Goal: Check status: Check status

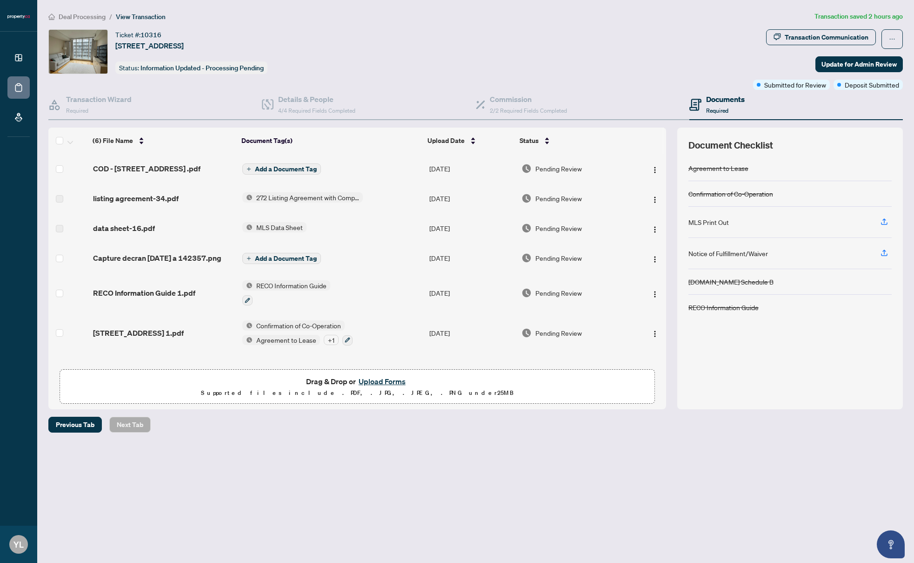
click at [617, 60] on div "Ticket #: 10316 [STREET_ADDRESS] Status: Information Updated - Processing Pendi…" at bounding box center [398, 51] width 701 height 45
click at [824, 30] on div "Transaction Communication" at bounding box center [827, 37] width 84 height 15
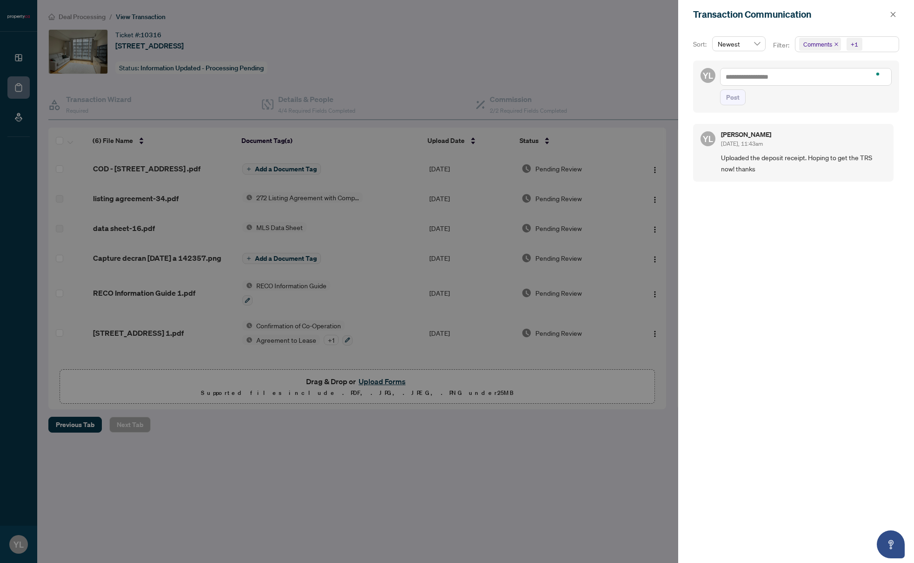
click at [536, 63] on div at bounding box center [457, 281] width 914 height 563
click at [892, 14] on icon "close" at bounding box center [893, 14] width 7 height 7
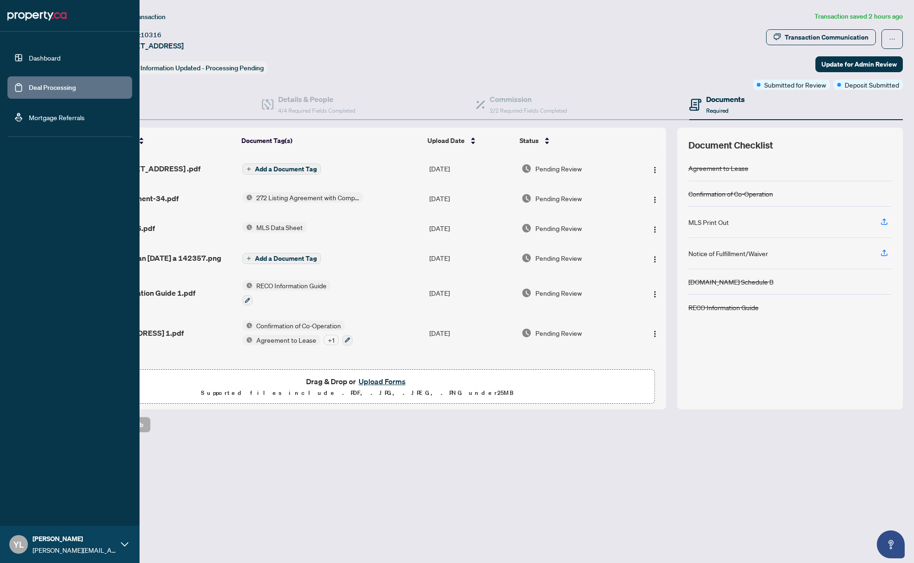
click at [29, 92] on link "Deal Processing" at bounding box center [52, 87] width 47 height 8
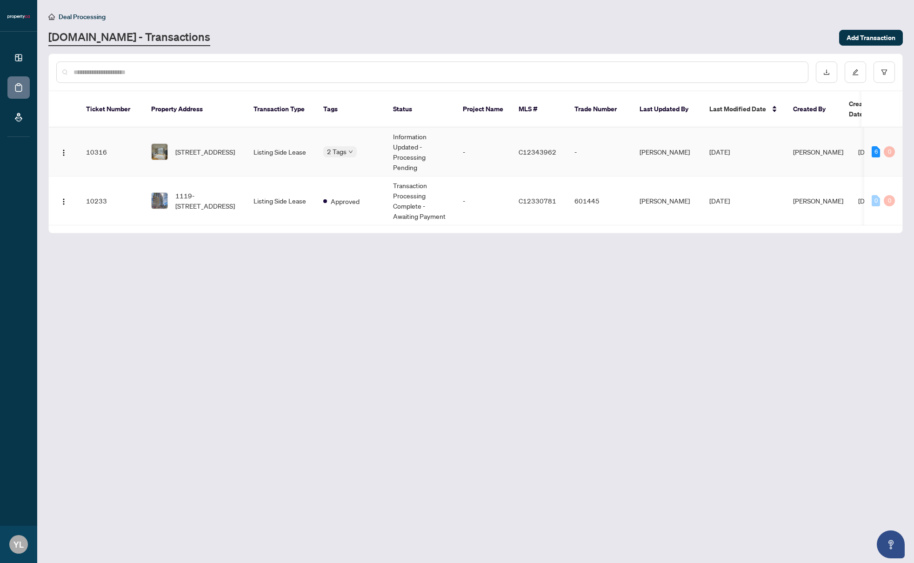
click at [284, 163] on td "Listing Side Lease" at bounding box center [281, 151] width 70 height 49
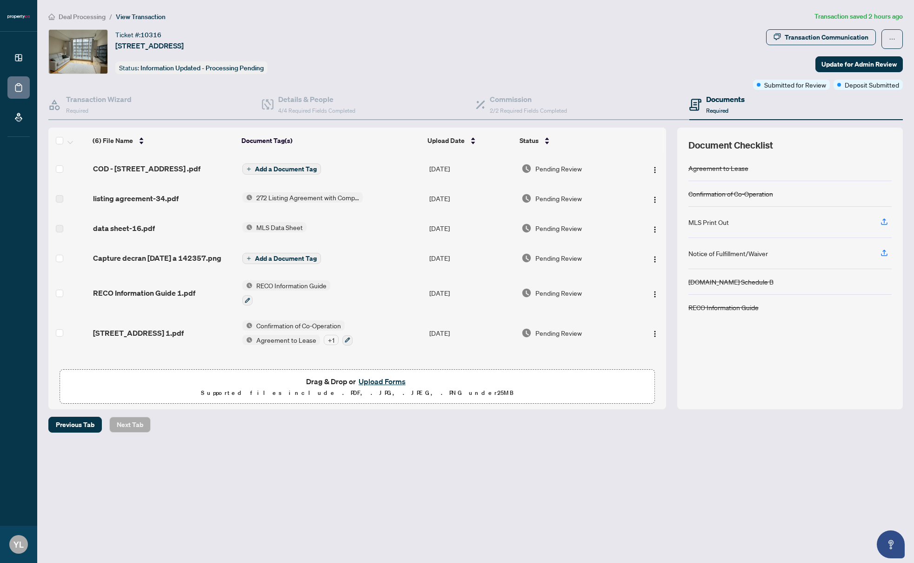
scroll to position [0, 0]
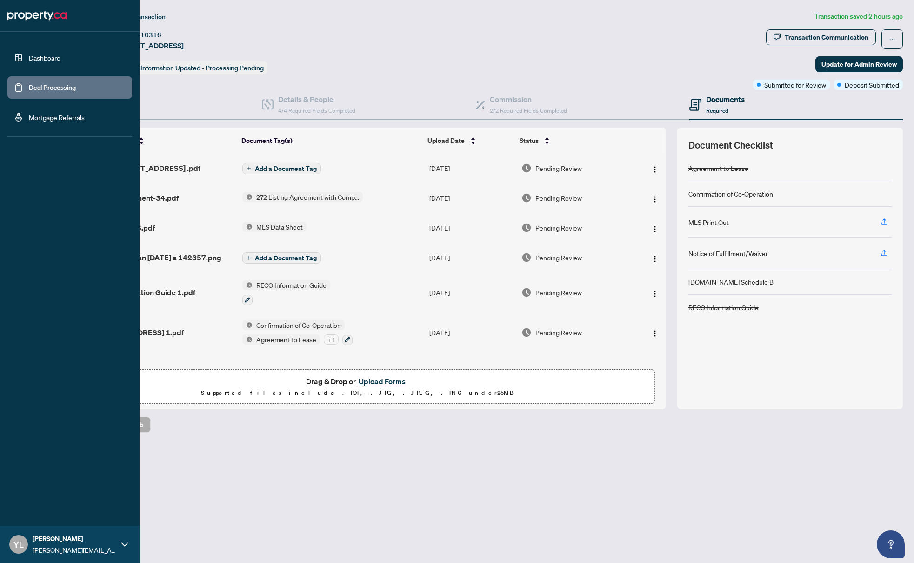
click at [29, 86] on link "Deal Processing" at bounding box center [52, 87] width 47 height 8
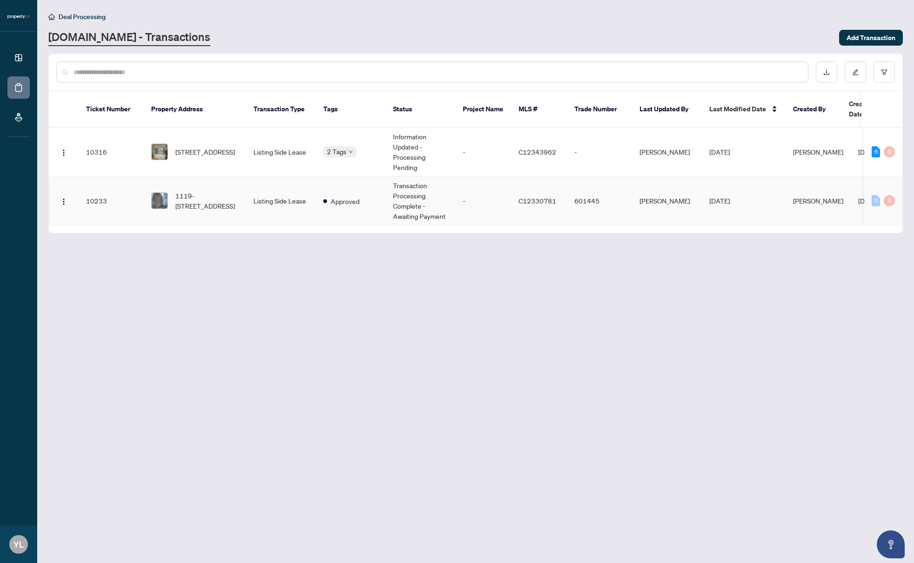
click at [338, 201] on span "Approved" at bounding box center [345, 201] width 29 height 10
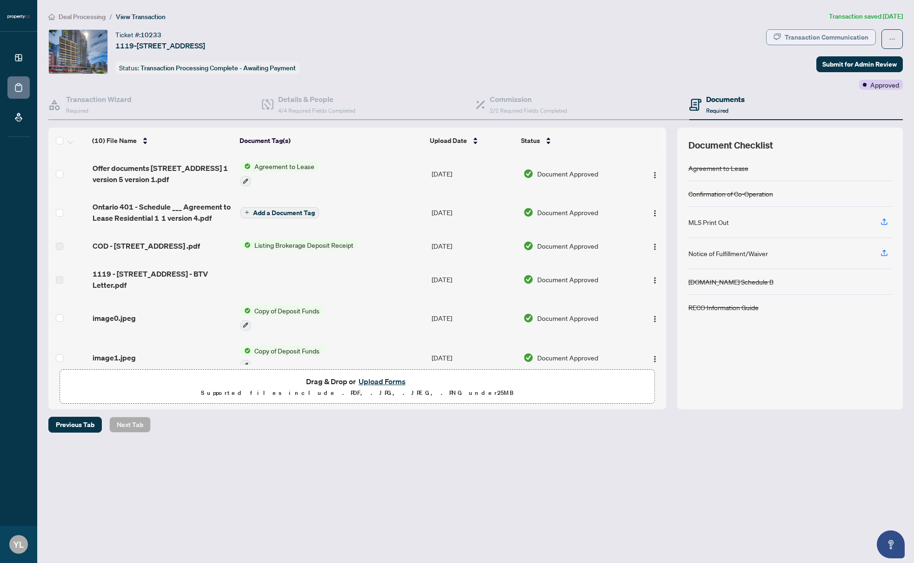
click at [809, 38] on div "Transaction Communication" at bounding box center [827, 37] width 84 height 15
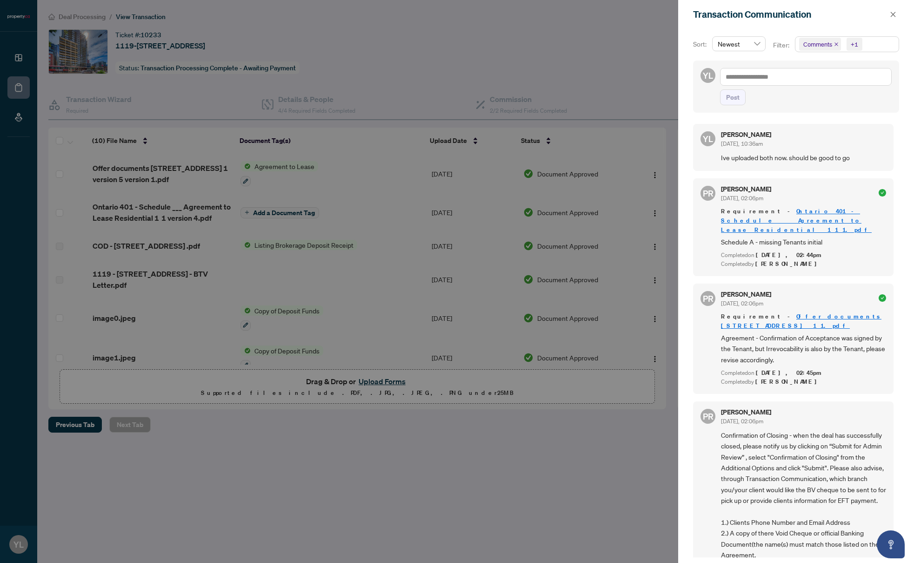
click at [593, 61] on div at bounding box center [457, 281] width 914 height 563
click at [891, 16] on icon "close" at bounding box center [893, 14] width 7 height 7
